Goal: Communication & Community: Answer question/provide support

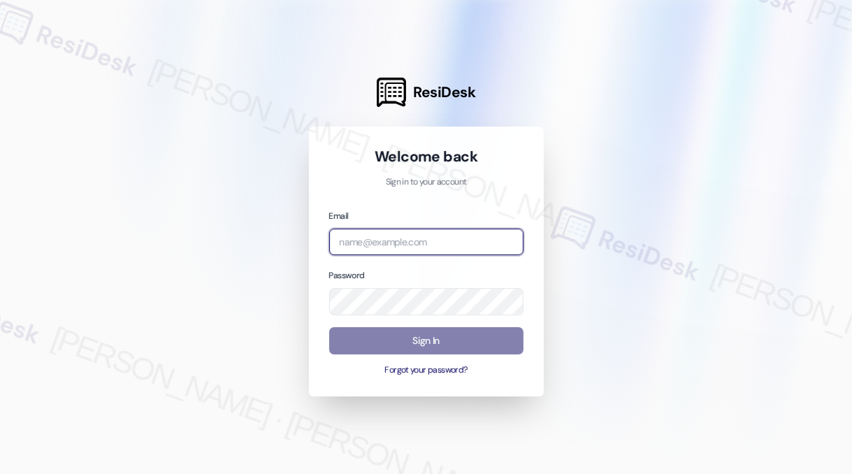
click at [400, 231] on input "email" at bounding box center [426, 241] width 194 height 27
type input "automated-surveys-habitat-katrina.lopez@habitat.com"
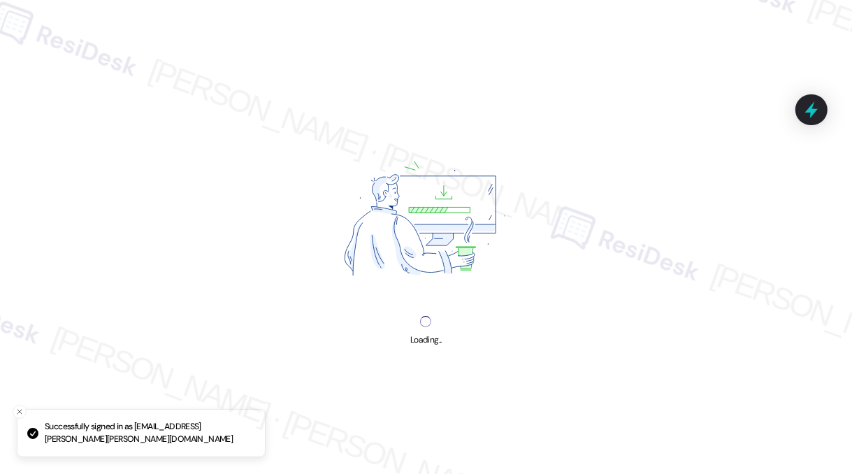
click at [787, 61] on div "Loading..." at bounding box center [426, 237] width 852 height 474
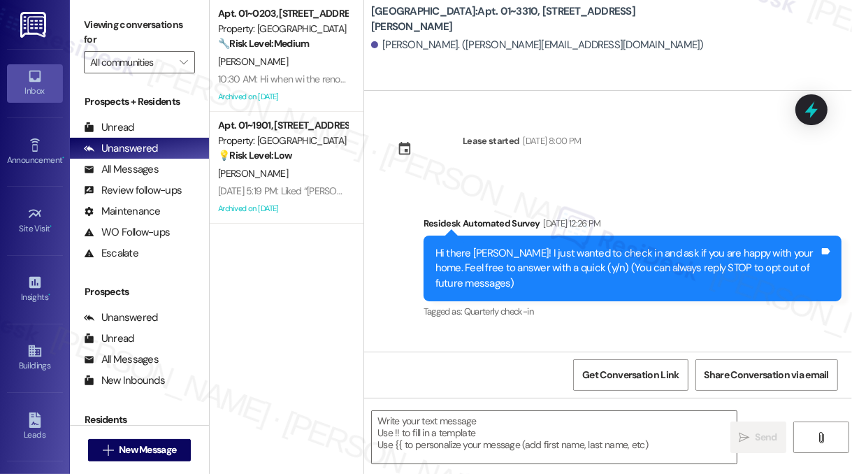
type textarea "Fetching suggested responses. Please feel free to read through the conversation…"
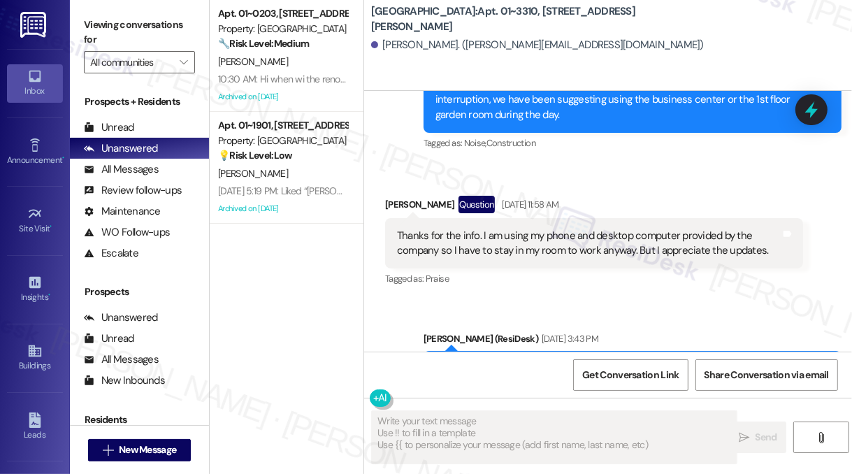
scroll to position [7763, 0]
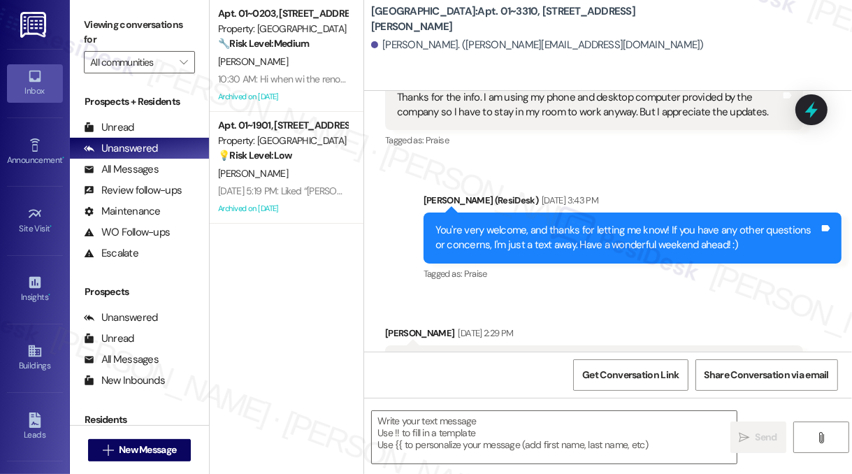
click at [520, 356] on div "Hi Sarah, I found a roach in the bathroom last night for the first time after I…" at bounding box center [589, 371] width 384 height 30
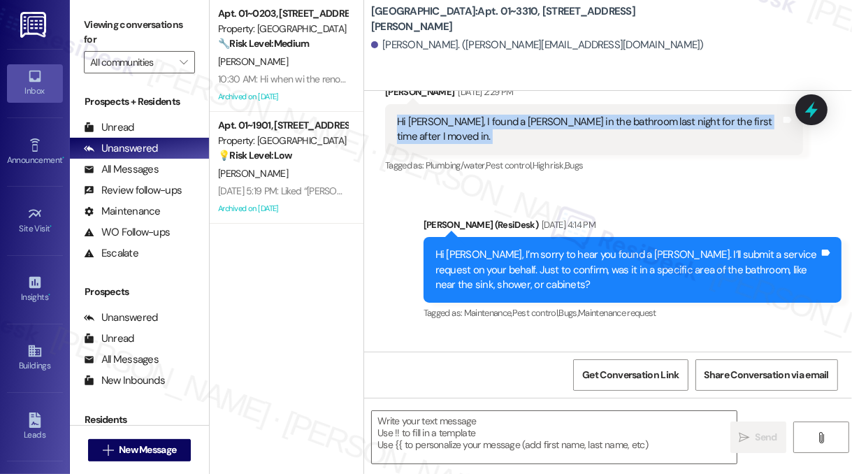
scroll to position [8056, 0]
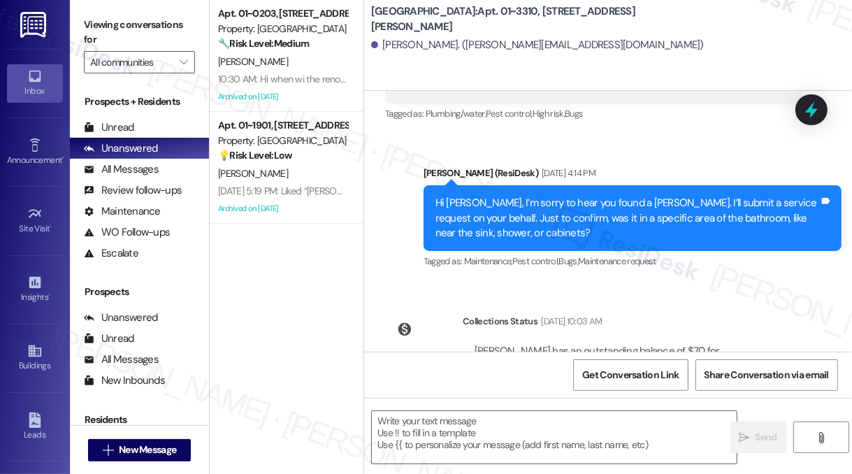
click at [494, 15] on b "Columbus Plaza: Apt. 01~3310, 233 East Wacker" at bounding box center [510, 19] width 279 height 30
click at [778, 32] on div "Michiko Shimizu. (michiko.shimizu@gmail.com)" at bounding box center [611, 45] width 481 height 28
drag, startPoint x: 471, startPoint y: 19, endPoint x: 497, endPoint y: 19, distance: 25.8
click at [497, 19] on b "Columbus Plaza: Apt. 01~3310, 233 East Wacker" at bounding box center [510, 19] width 279 height 30
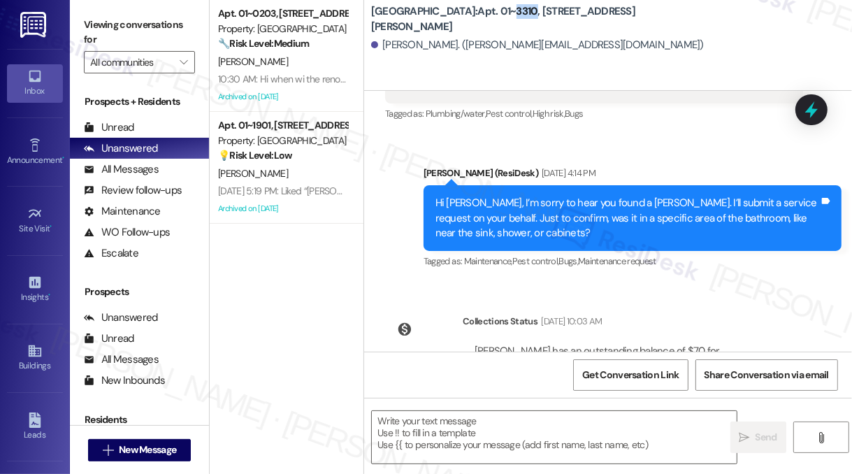
click at [497, 19] on b "Columbus Plaza: Apt. 01~3310, 233 East Wacker" at bounding box center [510, 19] width 279 height 30
click at [752, 36] on div "Michiko Shimizu. (michiko.shimizu@gmail.com)" at bounding box center [611, 45] width 481 height 28
click at [778, 55] on div "Michiko Shimizu. (michiko.shimizu@gmail.com)" at bounding box center [611, 45] width 481 height 28
click at [765, 25] on div "Columbus Plaza: Apt. 01~3310, 233 East Wacker Michiko Shimizu. (michiko.shimizu…" at bounding box center [611, 31] width 481 height 56
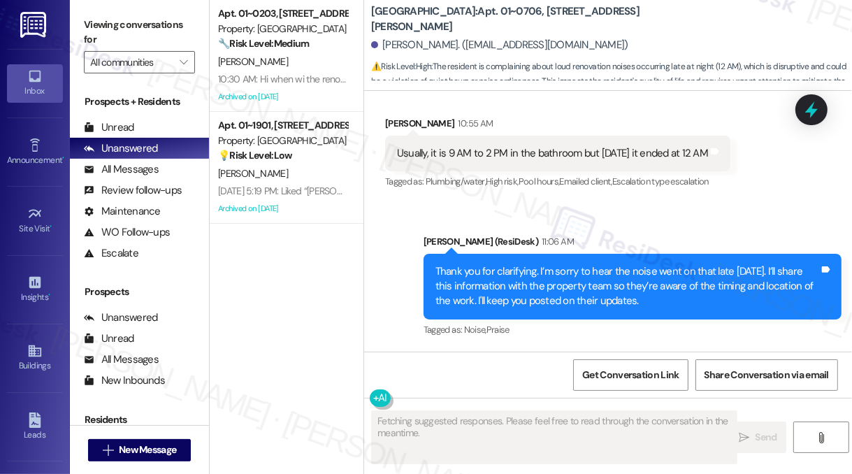
scroll to position [10885, 0]
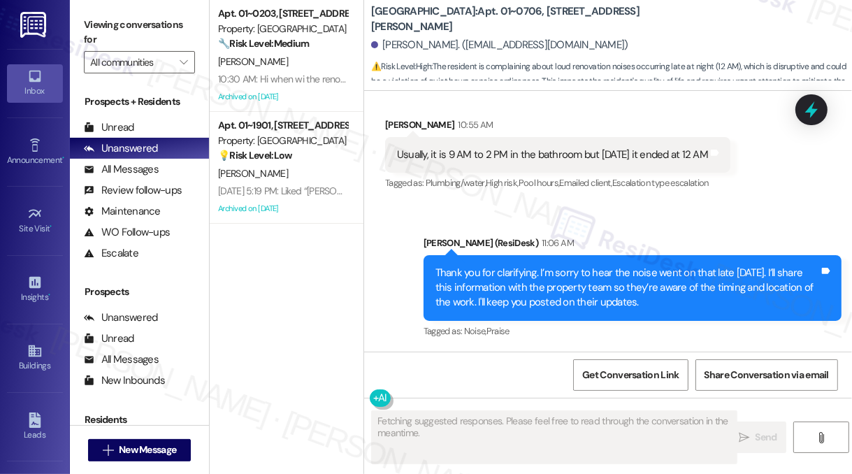
click at [497, 265] on div "Thank you for clarifying. I’m sorry to hear the noise went on that late [DATE].…" at bounding box center [627, 287] width 384 height 45
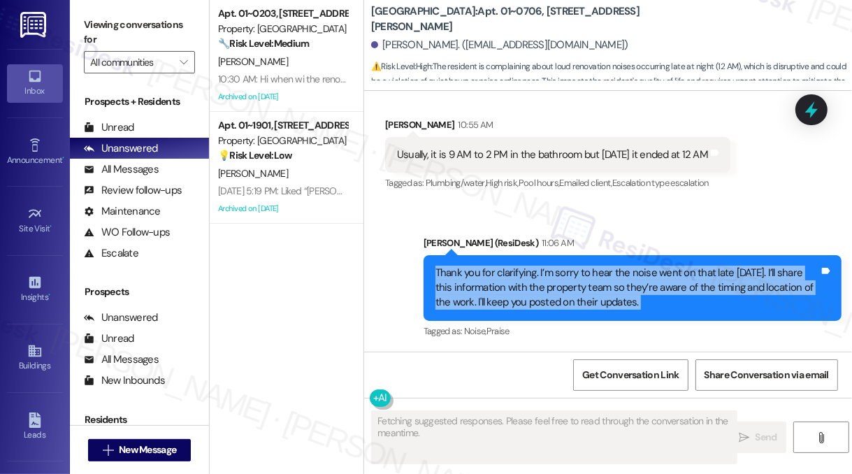
click at [497, 265] on div "Thank you for clarifying. I’m sorry to hear the noise went on that late [DATE].…" at bounding box center [627, 287] width 384 height 45
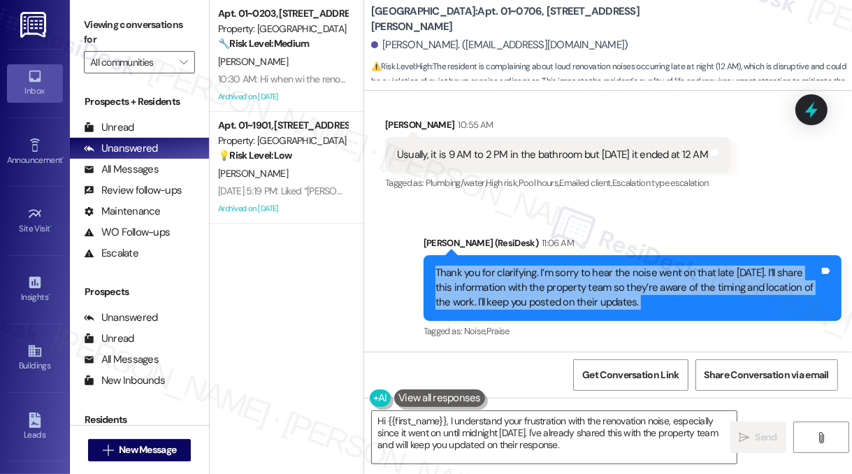
click at [606, 265] on div "Thank you for clarifying. I’m sorry to hear the noise went on that late [DATE].…" at bounding box center [627, 287] width 384 height 45
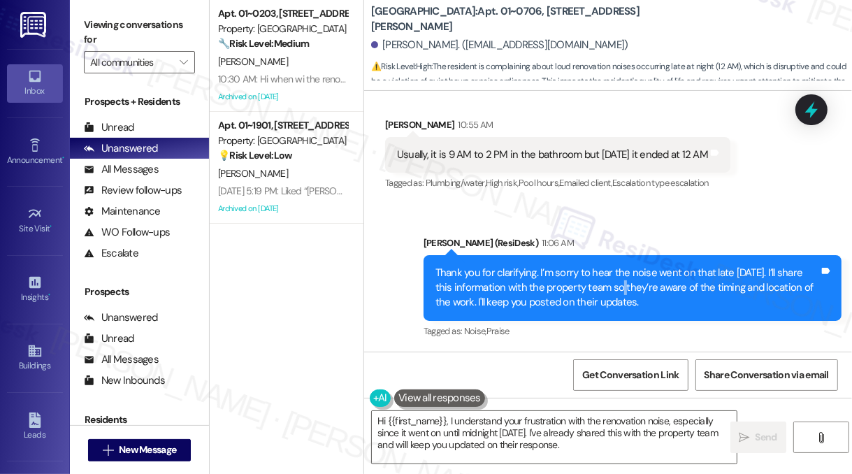
click at [606, 265] on div "Thank you for clarifying. I’m sorry to hear the noise went on that late [DATE].…" at bounding box center [627, 287] width 384 height 45
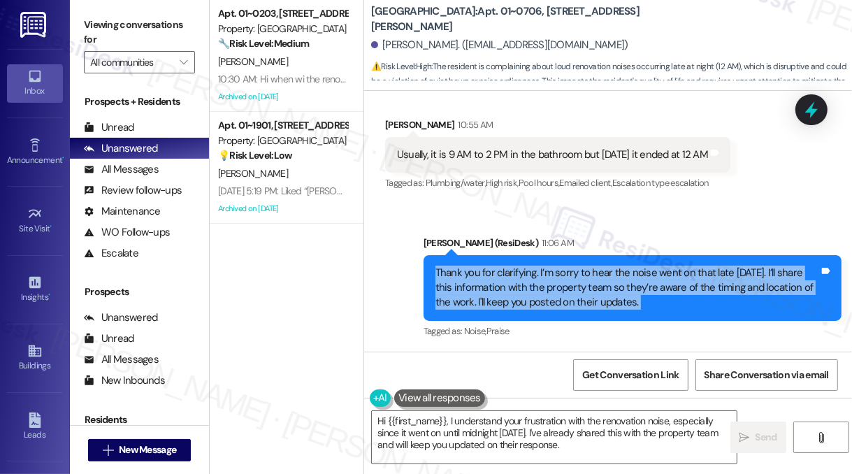
click at [606, 265] on div "Thank you for clarifying. I’m sorry to hear the noise went on that late [DATE].…" at bounding box center [627, 287] width 384 height 45
click at [609, 265] on div "Thank you for clarifying. I’m sorry to hear the noise went on that late [DATE].…" at bounding box center [627, 287] width 384 height 45
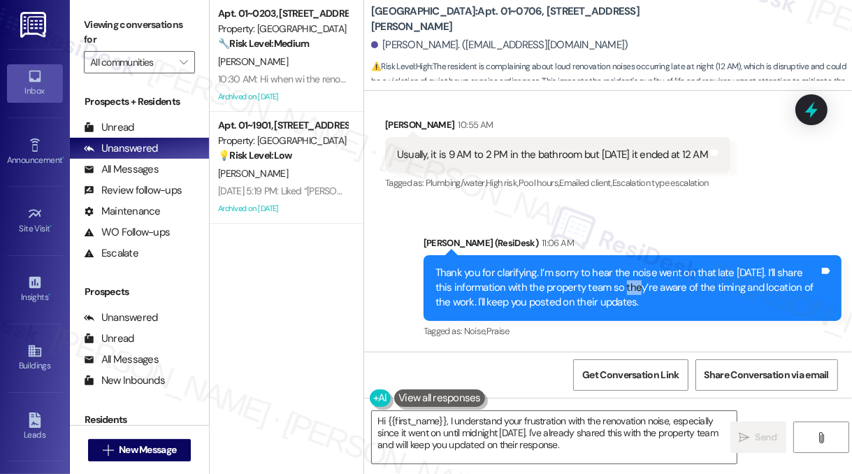
click at [609, 265] on div "Thank you for clarifying. I’m sorry to hear the noise went on that late [DATE].…" at bounding box center [627, 287] width 384 height 45
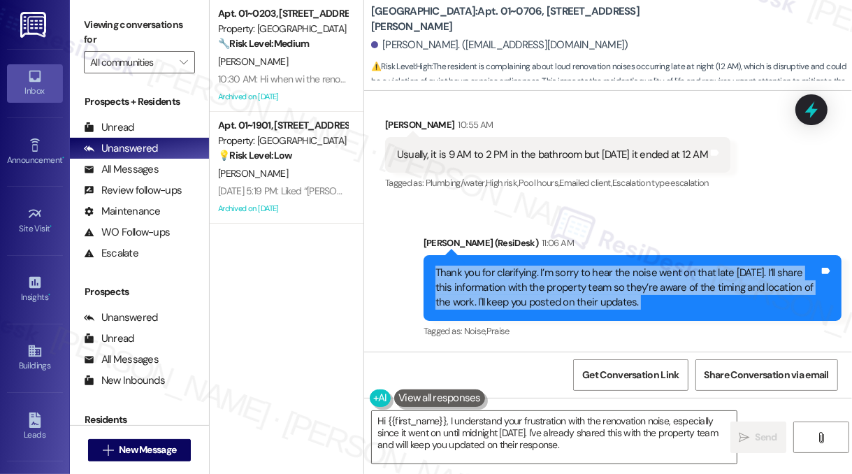
click at [609, 265] on div "Thank you for clarifying. I’m sorry to hear the noise went on that late [DATE].…" at bounding box center [627, 287] width 384 height 45
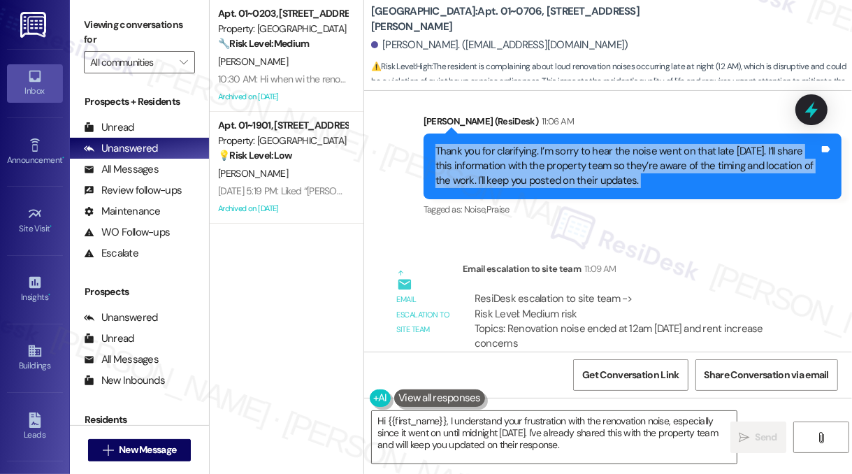
scroll to position [11184, 0]
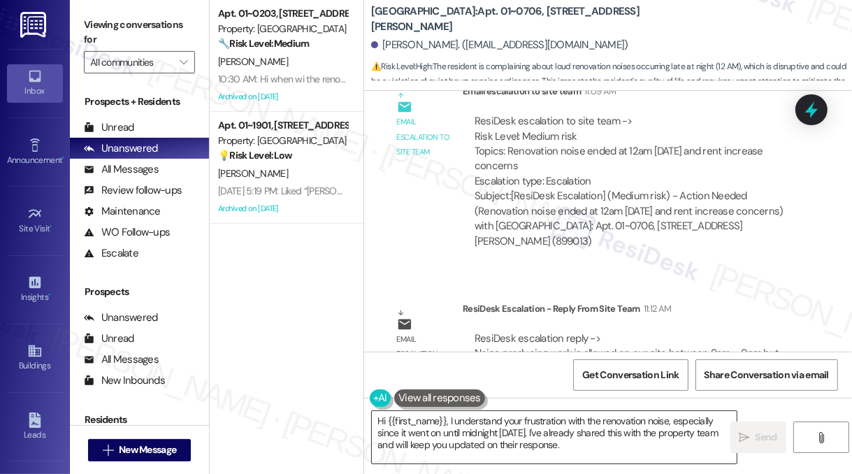
click at [513, 430] on textarea "Hi {{first_name}}, I understand your frustration with the renovation noise, esp…" at bounding box center [554, 437] width 365 height 52
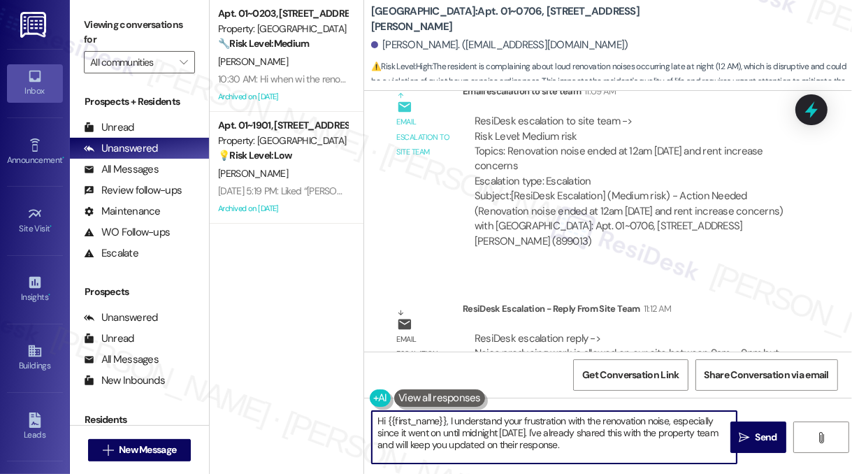
click at [513, 430] on textarea "Hi {{first_name}}, I understand your frustration with the renovation noise, esp…" at bounding box center [554, 437] width 365 height 52
click at [560, 424] on textarea "Hi {{first_name}}, I understand your frustration with the renovation noise, esp…" at bounding box center [554, 437] width 365 height 52
drag, startPoint x: 614, startPoint y: 442, endPoint x: 449, endPoint y: 418, distance: 166.5
click at [449, 418] on textarea "Hi {{first_name}}, I understand your frustration with the renovation noise, esp…" at bounding box center [554, 437] width 365 height 52
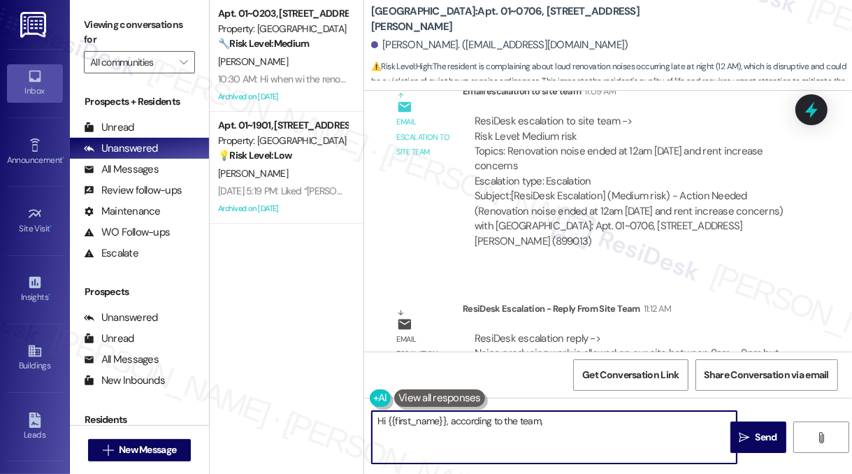
paste textarea "Noise producing work is allowed on our site between 9am – 9pm but we strive to …"
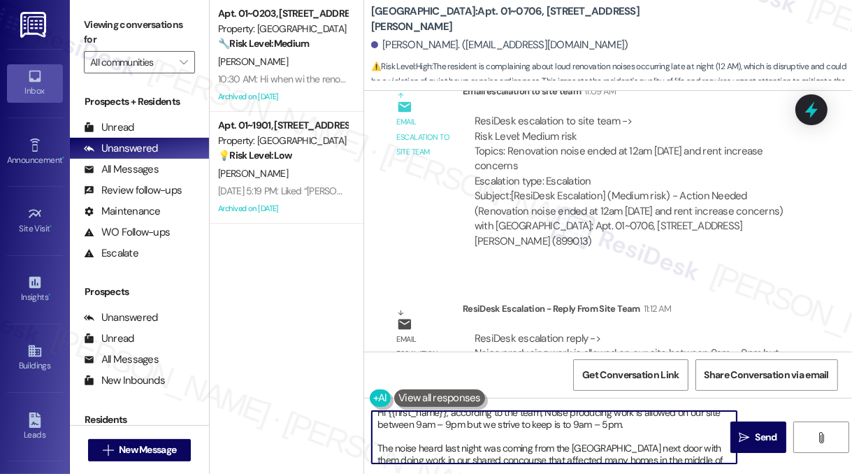
scroll to position [0, 0]
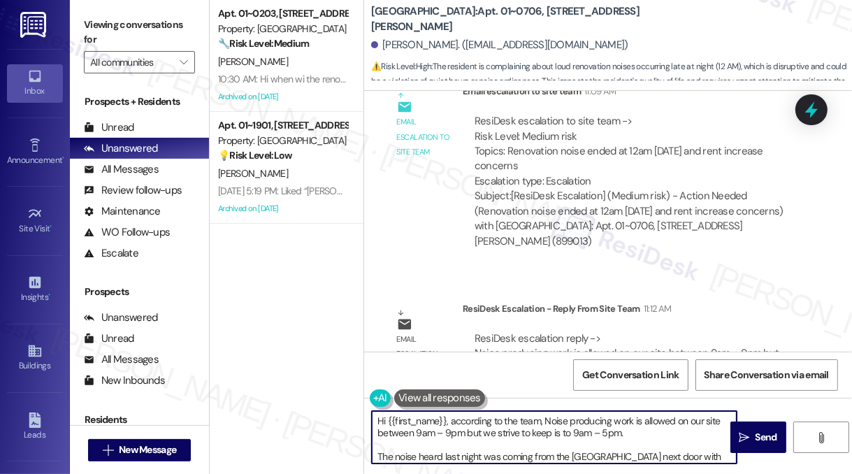
click at [546, 419] on textarea "Hi {{first_name}}, according to the team, Noise producing work is allowed on ou…" at bounding box center [554, 437] width 365 height 52
type textarea "Hi {{first_name}}, according to the team, noise producing work is allowed on ou…"
drag, startPoint x: 442, startPoint y: 430, endPoint x: 643, endPoint y: 434, distance: 201.3
click at [643, 434] on textarea "Hi {{first_name}}, according to the team, noise producing work is allowed on ou…" at bounding box center [554, 437] width 365 height 52
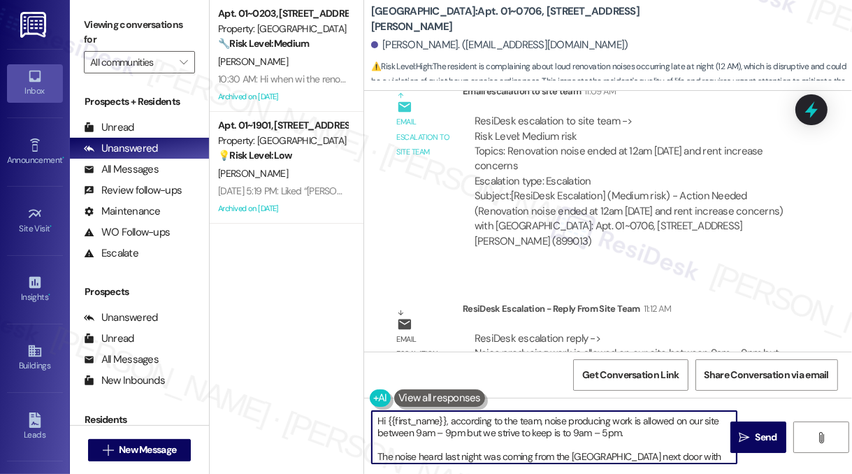
click at [606, 433] on textarea "Hi {{first_name}}, according to the team, noise producing work is allowed on ou…" at bounding box center [554, 437] width 365 height 52
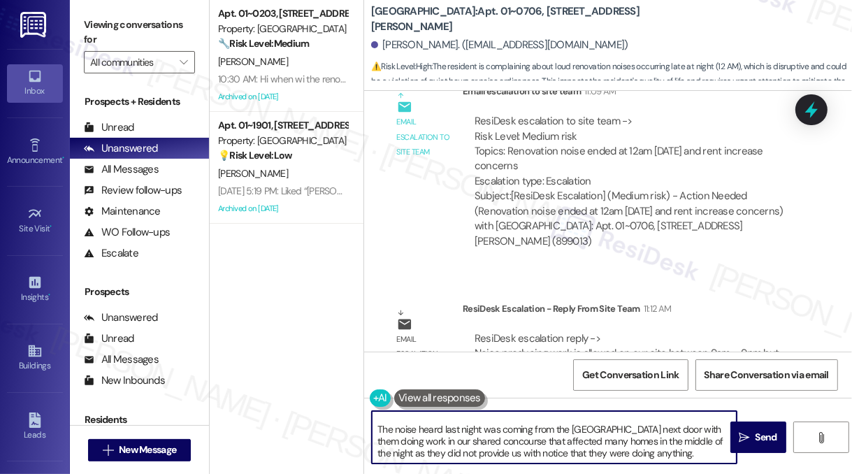
click at [497, 429] on textarea "Hi {{first_name}}, according to the team, noise producing work is allowed on ou…" at bounding box center [554, 437] width 365 height 52
click at [692, 428] on textarea "Hi {{first_name}}, according to the team, noise producing work is allowed on ou…" at bounding box center [554, 437] width 365 height 52
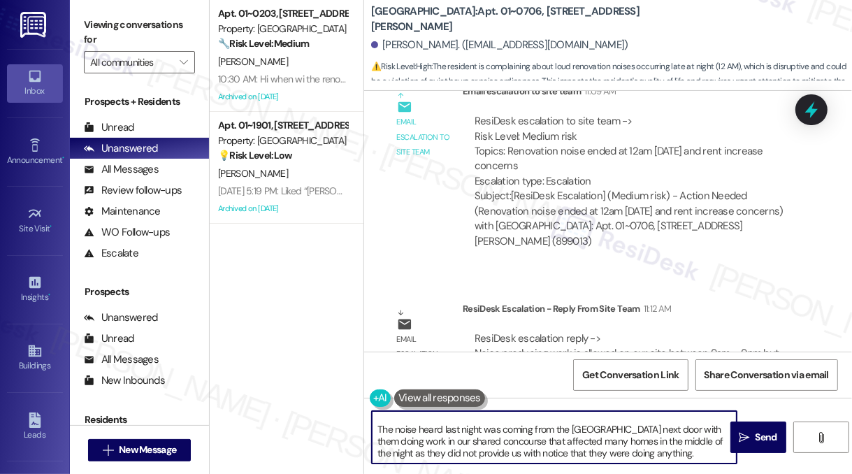
click at [692, 428] on textarea "Hi {{first_name}}, according to the team, noise producing work is allowed on ou…" at bounding box center [554, 437] width 365 height 52
click at [458, 446] on textarea "Hi {{first_name}}, according to the team, noise producing work is allowed on ou…" at bounding box center [554, 437] width 365 height 52
click at [651, 453] on textarea "Hi {{first_name}}, according to the team, noise producing work is allowed on ou…" at bounding box center [554, 437] width 365 height 52
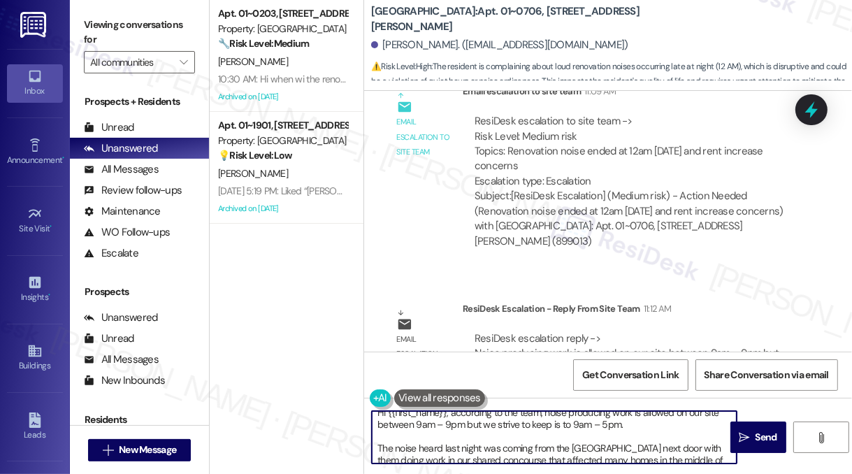
scroll to position [0, 0]
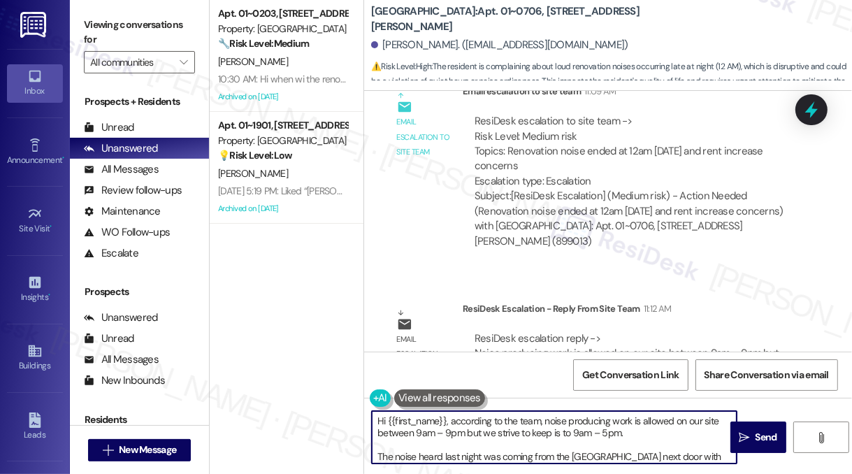
click at [528, 444] on textarea "Hi {{first_name}}, according to the team, noise producing work is allowed on ou…" at bounding box center [554, 437] width 365 height 52
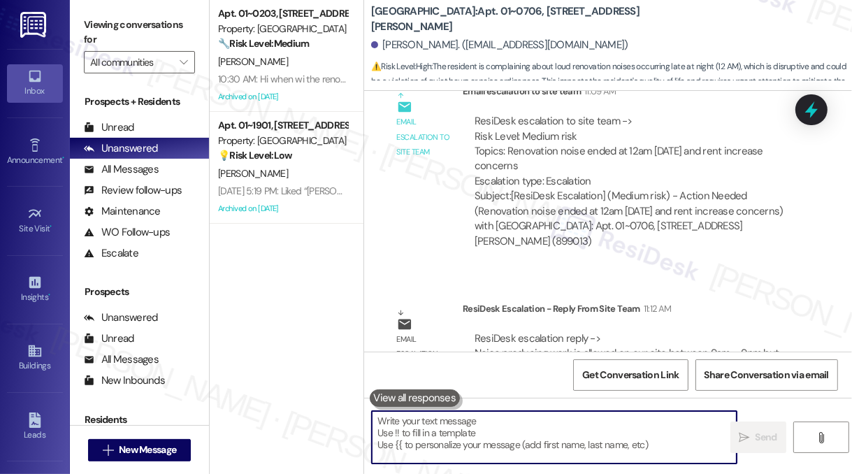
click at [497, 434] on textarea at bounding box center [554, 437] width 365 height 52
paste textarea "Hi {{first_name}}, according to the team, noise-producing work on our site is a…"
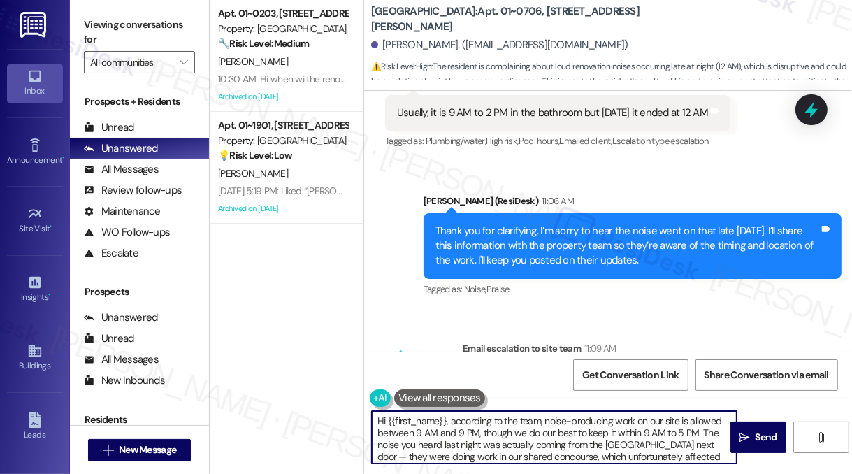
scroll to position [11114, 0]
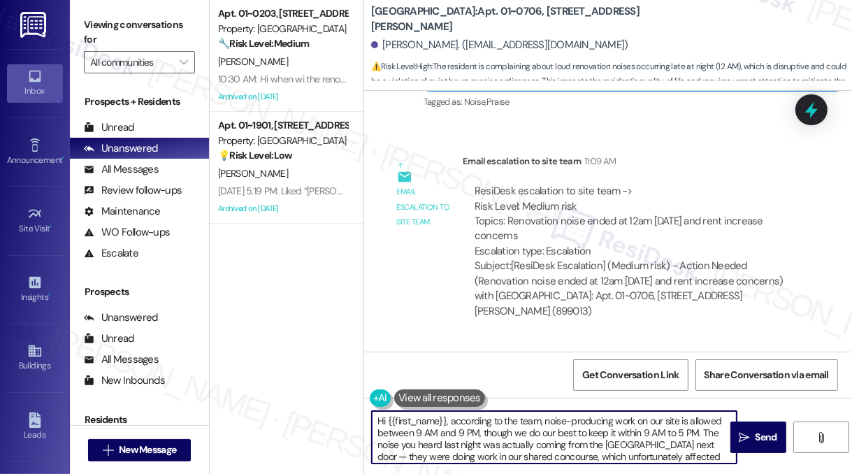
drag, startPoint x: 444, startPoint y: 416, endPoint x: 373, endPoint y: 416, distance: 71.3
click at [373, 416] on textarea "Hi {{first_name}}, according to the team, noise-producing work on our site is a…" at bounding box center [554, 437] width 365 height 52
click at [497, 428] on textarea "Here's a quick update! According to the team, noise-producing work on our site …" at bounding box center [554, 437] width 365 height 52
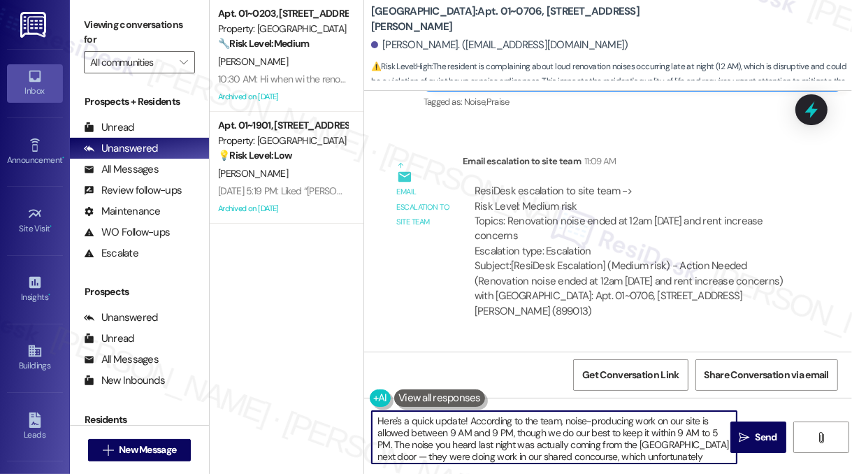
click at [564, 438] on textarea "Here's a quick update! According to the team, noise-producing work on our site …" at bounding box center [554, 437] width 365 height 52
click at [585, 431] on textarea "Here's a quick update! According to the team, noise-producing work on our site …" at bounding box center [554, 437] width 365 height 52
click at [657, 432] on textarea "Here's a quick update! According to the team, noise-producing work on our site …" at bounding box center [554, 437] width 365 height 52
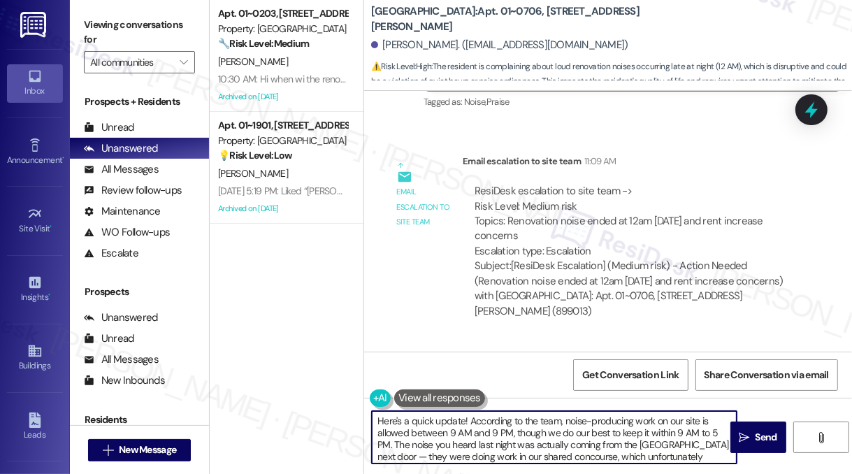
click at [398, 442] on textarea "Here's a quick update! According to the team, noise-producing work on our site …" at bounding box center [554, 437] width 365 height 52
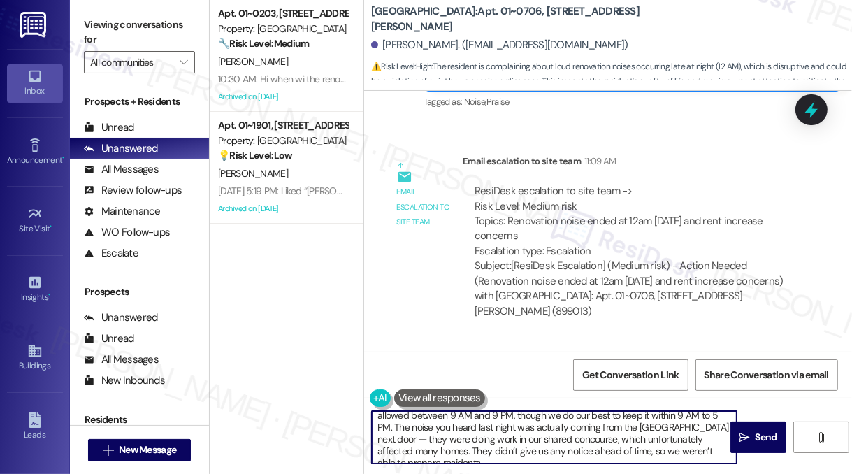
scroll to position [27, 0]
click at [380, 430] on textarea "Here's a quick update! According to the team, noise-producing work on our site …" at bounding box center [554, 437] width 365 height 52
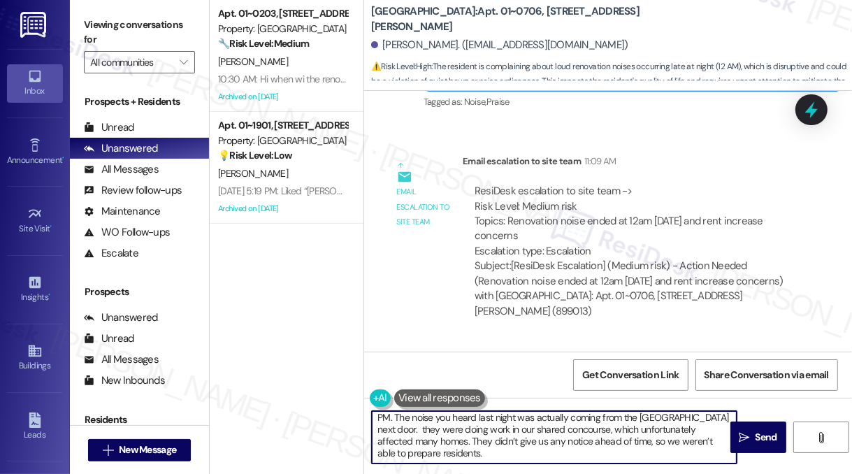
click at [379, 424] on textarea "Here's a quick update! According to the team, noise-producing work on our site …" at bounding box center [554, 437] width 365 height 52
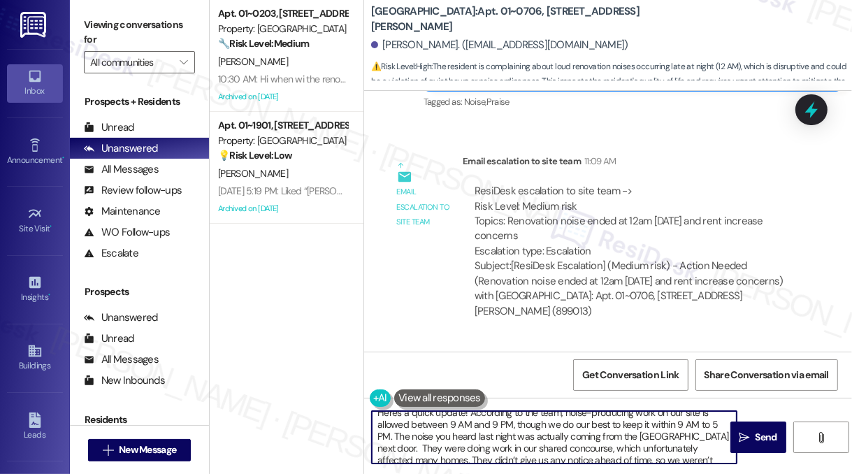
scroll to position [0, 0]
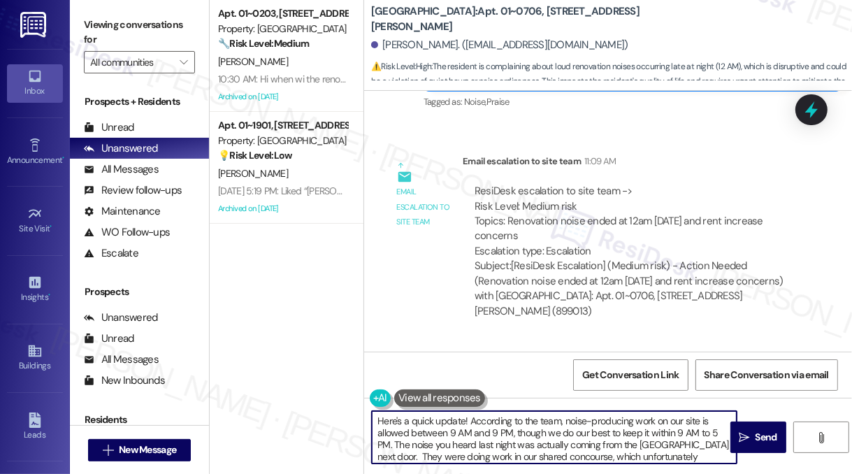
click at [537, 432] on textarea "Here's a quick update! According to the team, noise-producing work on our site …" at bounding box center [554, 437] width 365 height 52
click at [523, 430] on textarea "Here's a quick update! According to the team, noise-producing work on our site …" at bounding box center [554, 437] width 365 height 52
click at [517, 425] on textarea "Here's a quick update! According to the team, noise-producing work on our site …" at bounding box center [554, 437] width 365 height 52
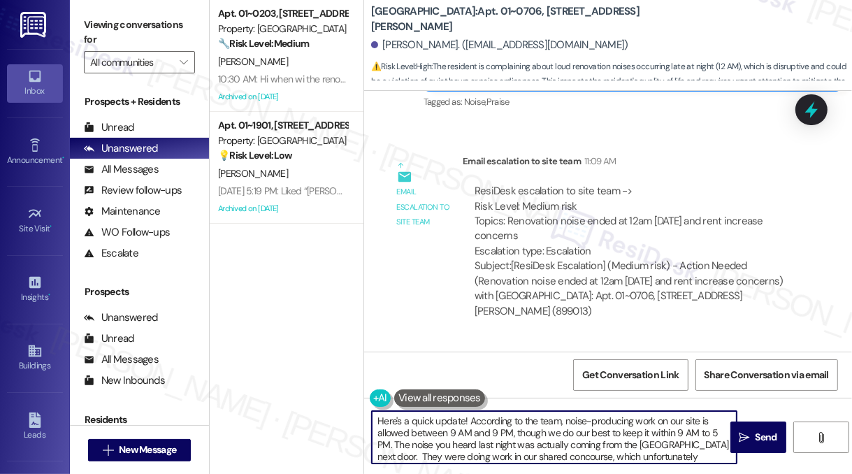
click at [517, 425] on textarea "Here's a quick update! According to the team, noise-producing work on our site …" at bounding box center [554, 437] width 365 height 52
click at [503, 432] on textarea "Here's a quick update! According to the team, noise-producing work on our site …" at bounding box center [554, 437] width 365 height 52
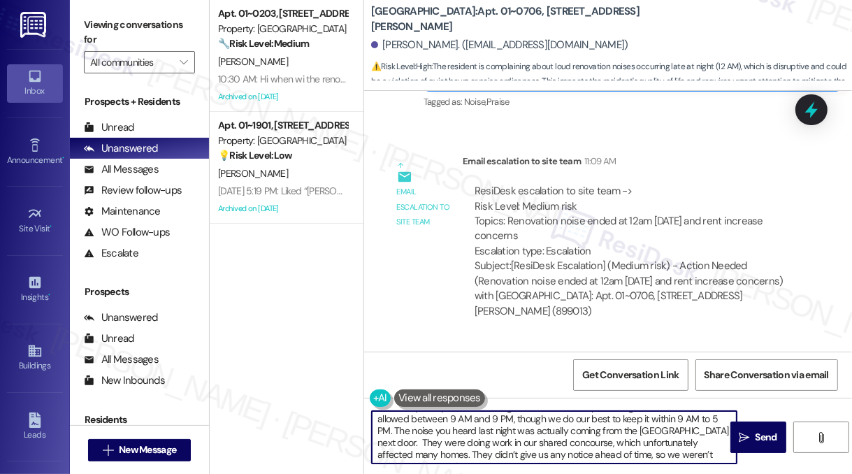
scroll to position [27, 0]
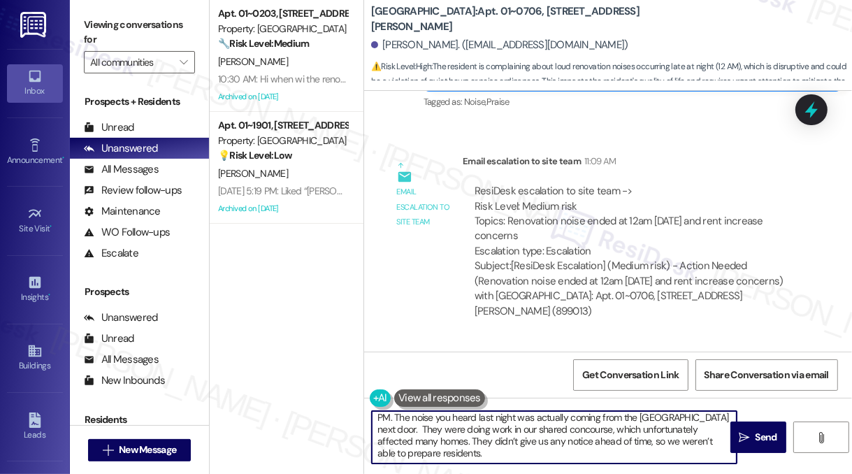
click at [416, 438] on textarea "Here's a quick update! According to the team, noise-producing work on our site …" at bounding box center [554, 437] width 365 height 52
click at [405, 444] on textarea "Here's a quick update! According to the team, noise-producing work on our site …" at bounding box center [554, 437] width 365 height 52
click at [520, 444] on textarea "Here's a quick update! According to the team, noise-producing work on our site …" at bounding box center [554, 437] width 365 height 52
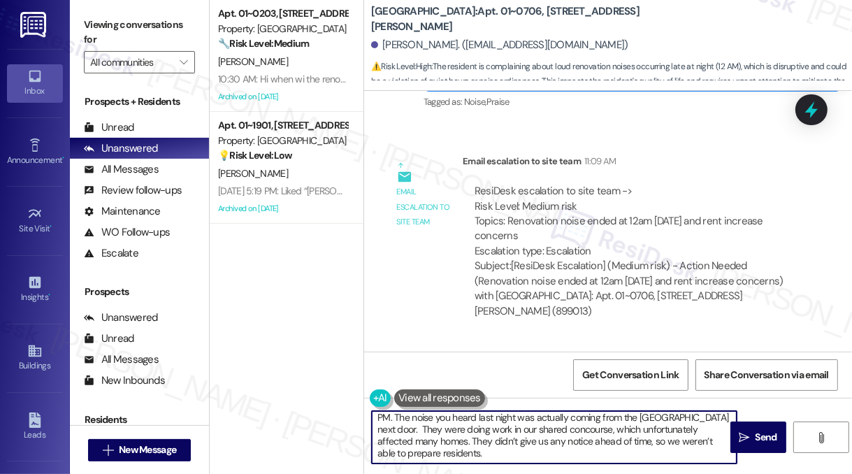
click at [520, 444] on textarea "Here's a quick update! According to the team, noise-producing work on our site …" at bounding box center [554, 437] width 365 height 52
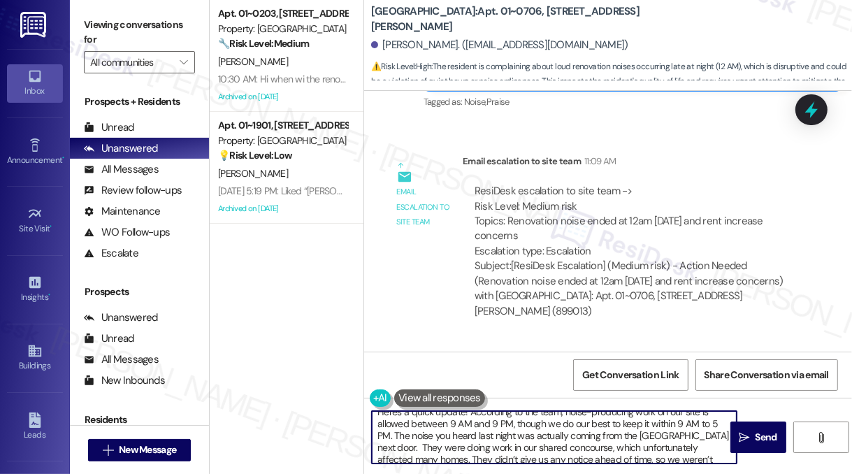
scroll to position [0, 0]
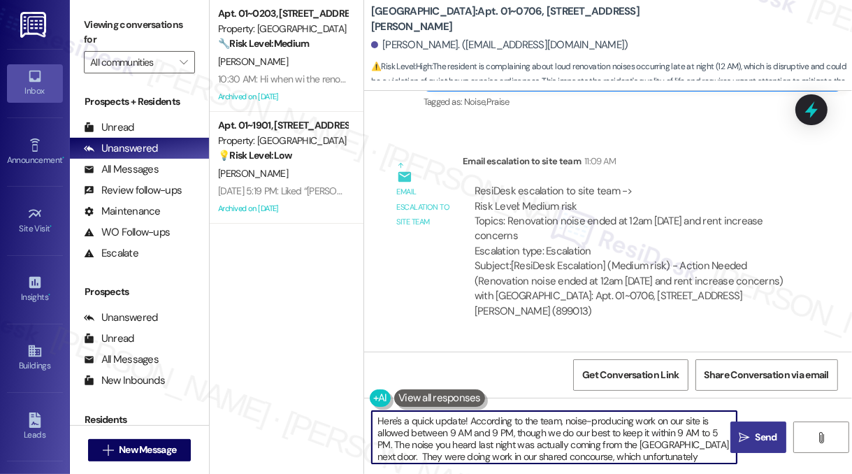
type textarea "Here's a quick update! According to the team, noise-producing work on our site …"
click at [747, 438] on icon "" at bounding box center [743, 437] width 10 height 11
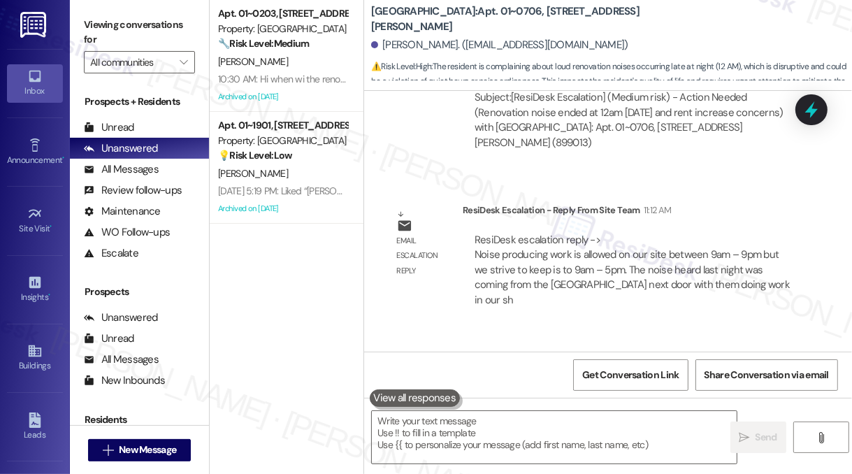
scroll to position [11340, 0]
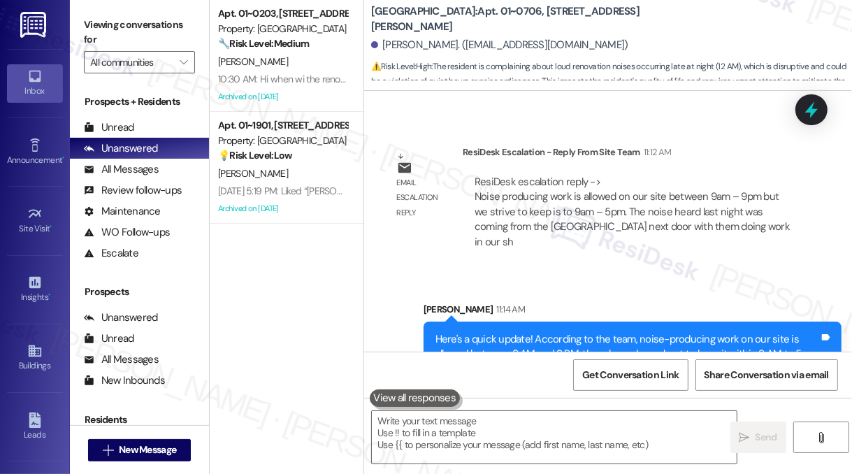
click at [520, 332] on div "Here's a quick update! According to the team, noise-producing work on our site …" at bounding box center [627, 377] width 384 height 90
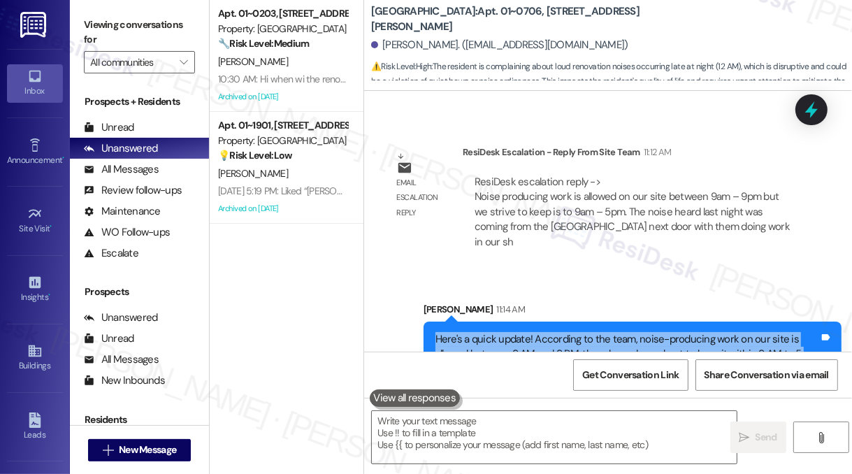
click at [520, 332] on div "Here's a quick update! According to the team, noise-producing work on our site …" at bounding box center [627, 377] width 384 height 90
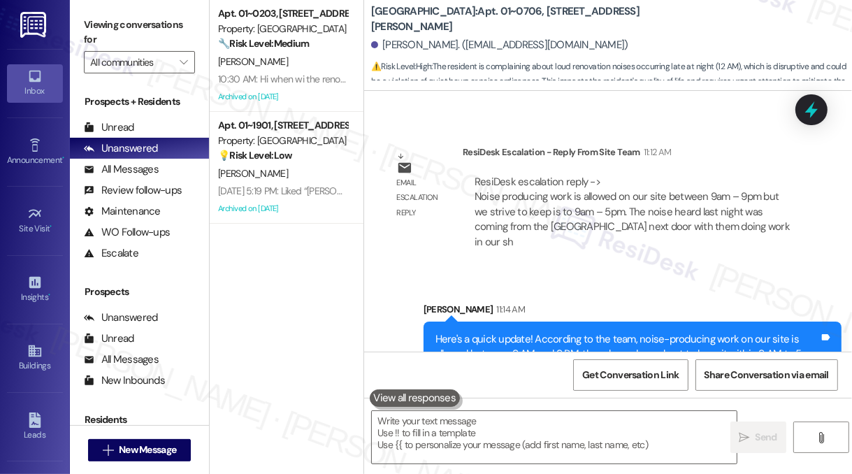
click at [765, 48] on div "[PERSON_NAME]. ([EMAIL_ADDRESS][DOMAIN_NAME])" at bounding box center [611, 45] width 481 height 28
